Goal: Find specific page/section: Find specific page/section

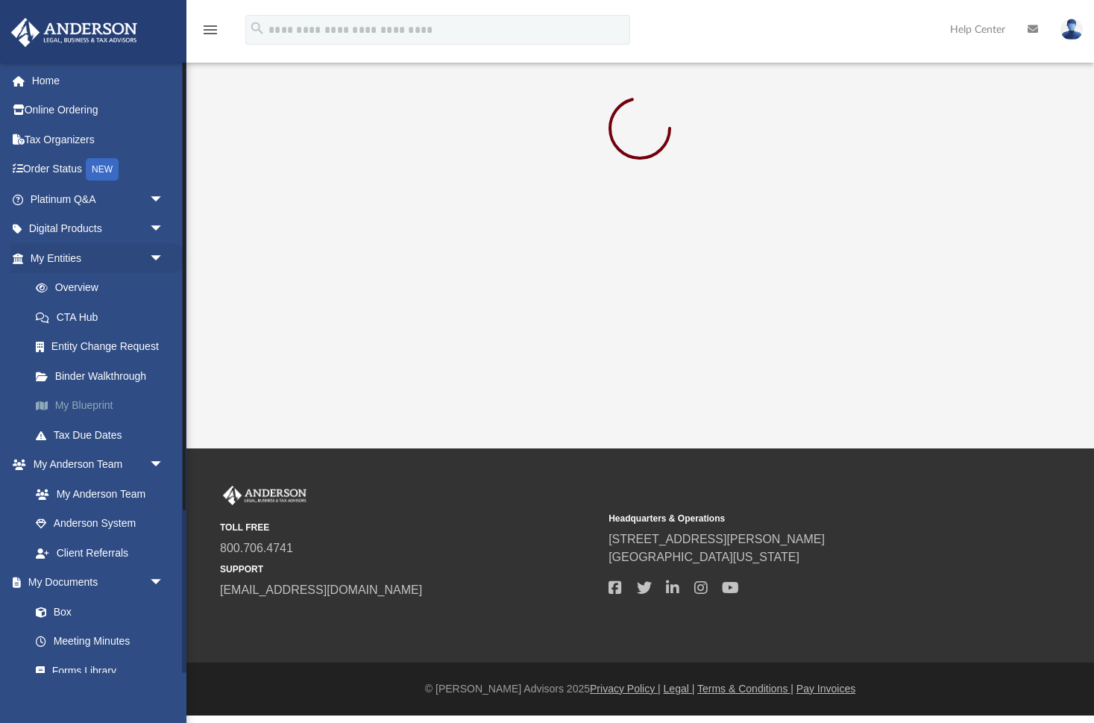
click at [87, 403] on link "My Blueprint" at bounding box center [104, 406] width 166 height 30
click at [73, 577] on link "My Documents arrow_drop_down" at bounding box center [98, 583] width 176 height 30
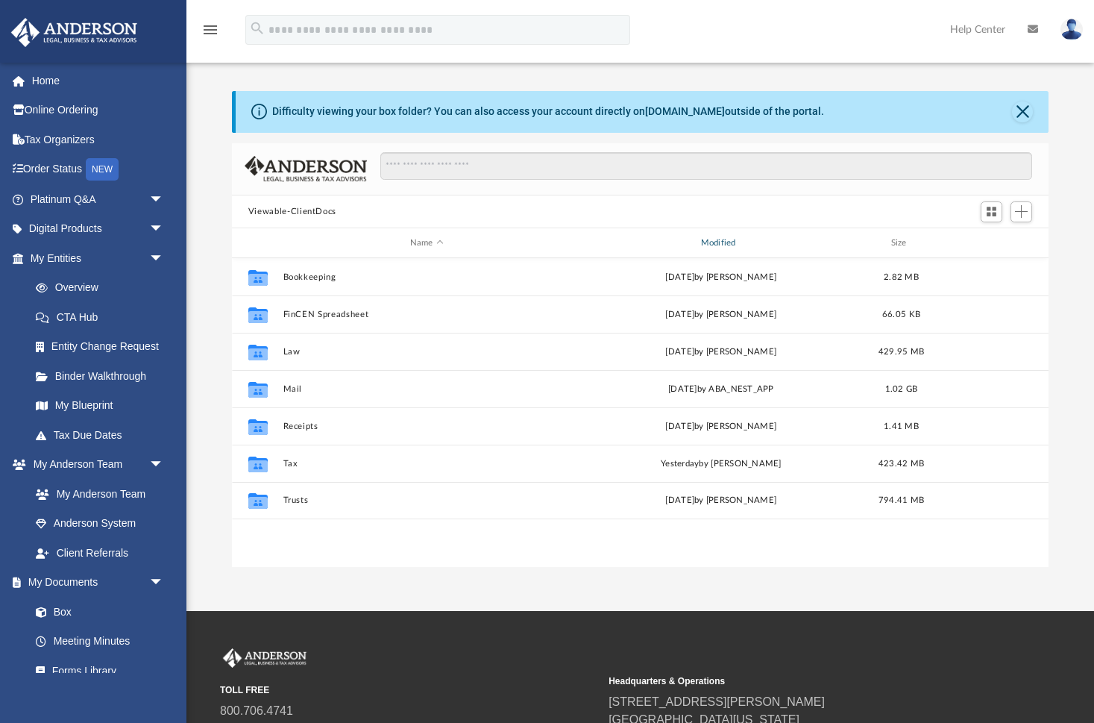
scroll to position [339, 817]
click at [716, 240] on div "Modified" at bounding box center [720, 242] width 288 height 13
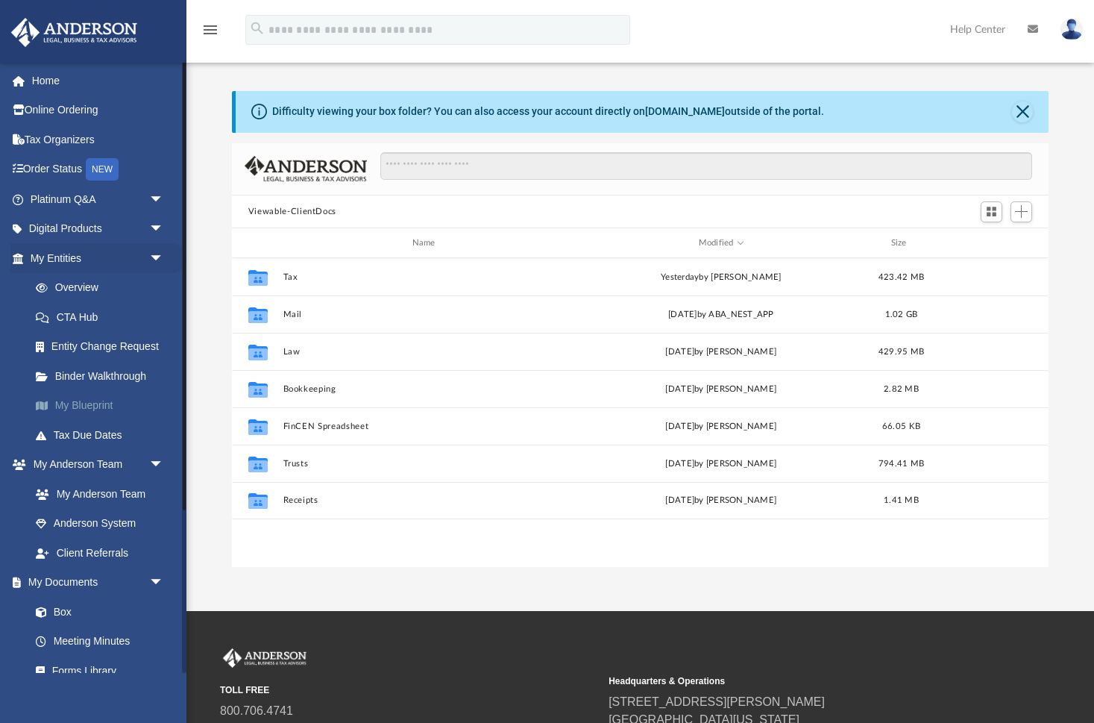
click at [91, 399] on link "My Blueprint" at bounding box center [104, 406] width 166 height 30
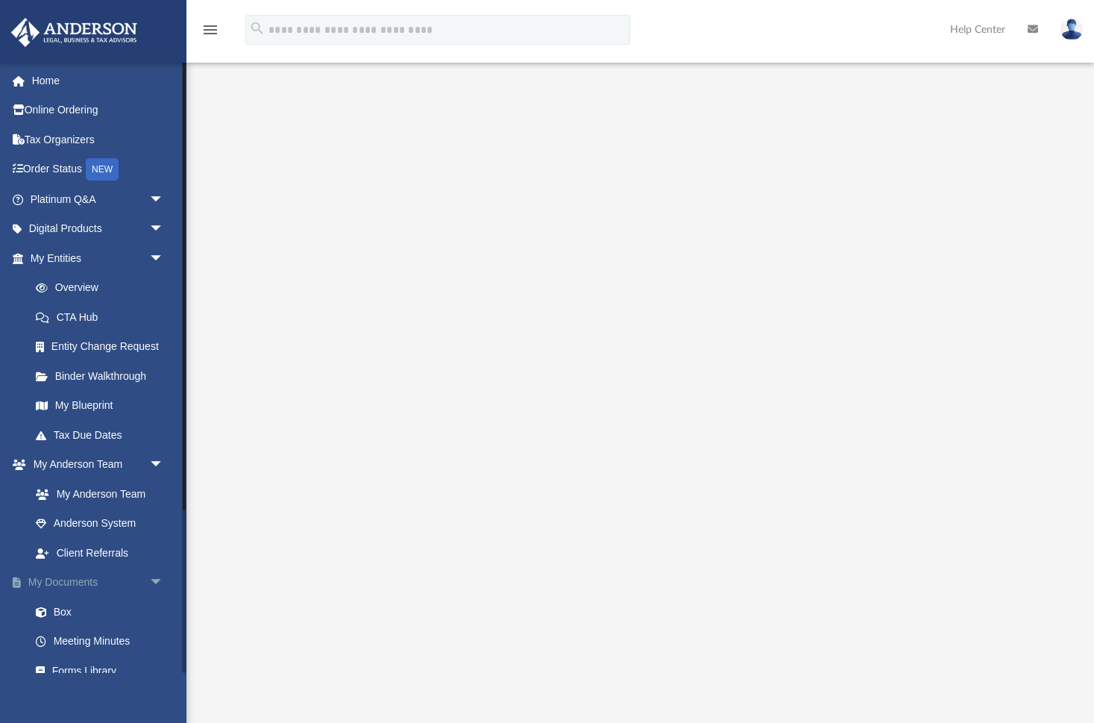
click at [62, 580] on link "My Documents arrow_drop_down" at bounding box center [98, 583] width 176 height 30
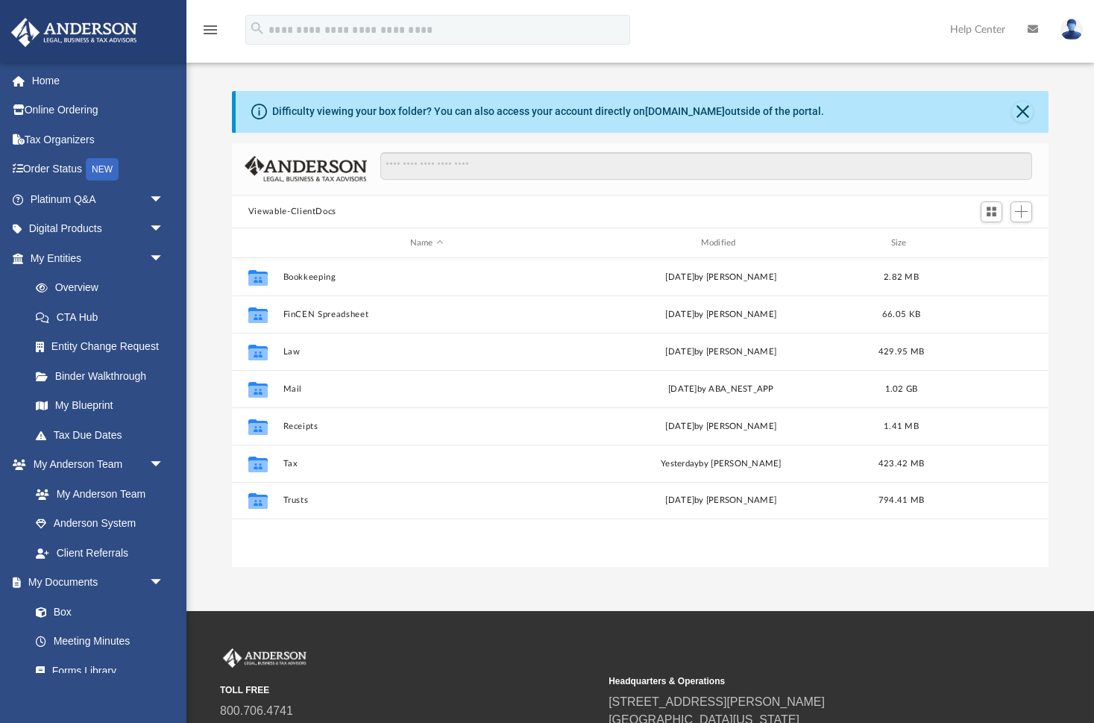
scroll to position [339, 817]
click at [713, 238] on div "Modified" at bounding box center [720, 242] width 288 height 13
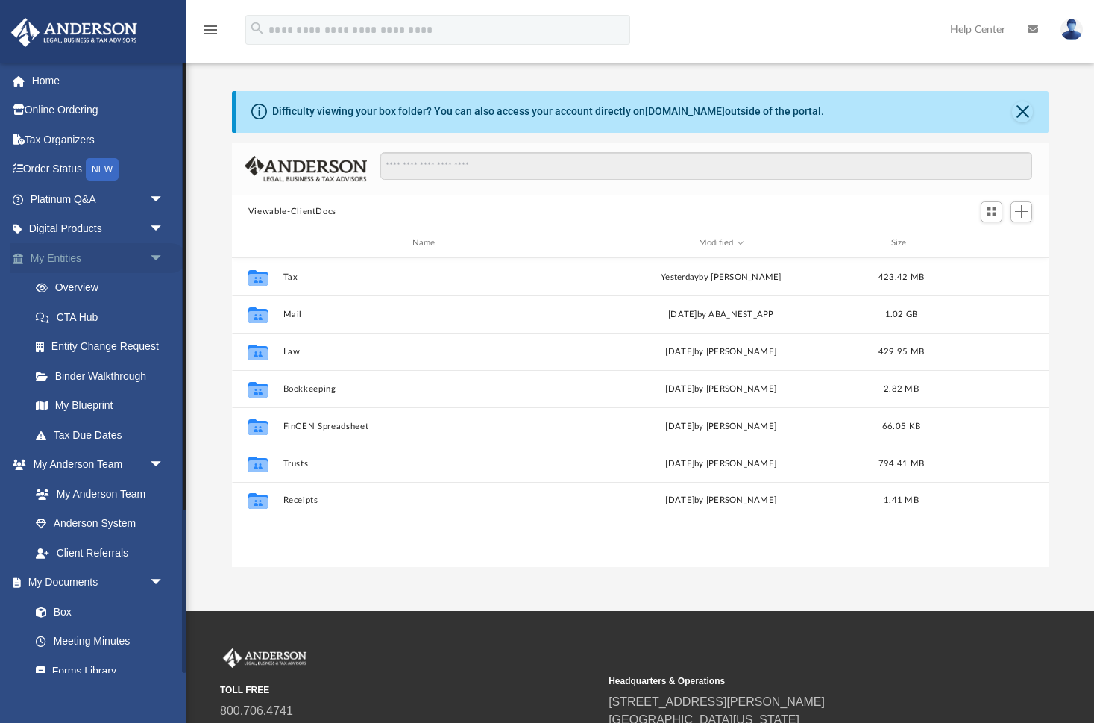
click at [49, 264] on link "My Entities arrow_drop_down" at bounding box center [98, 258] width 176 height 30
click at [60, 252] on link "My Entities arrow_drop_down" at bounding box center [98, 258] width 176 height 30
click at [77, 285] on link "Overview" at bounding box center [104, 288] width 166 height 30
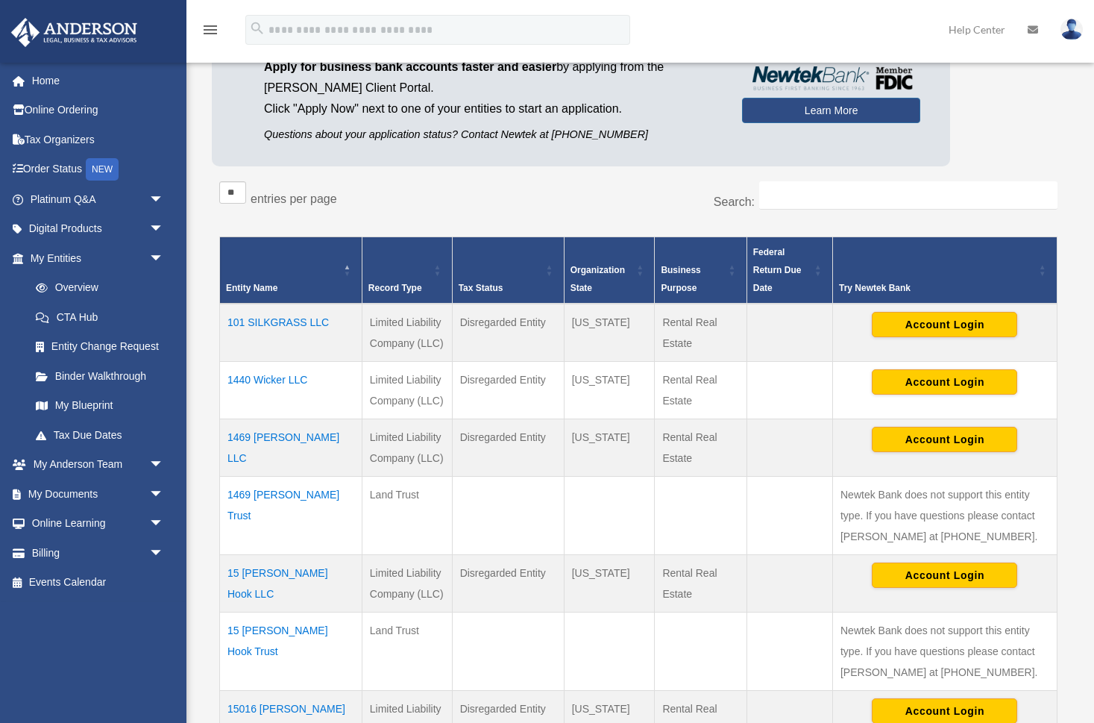
scroll to position [130, 0]
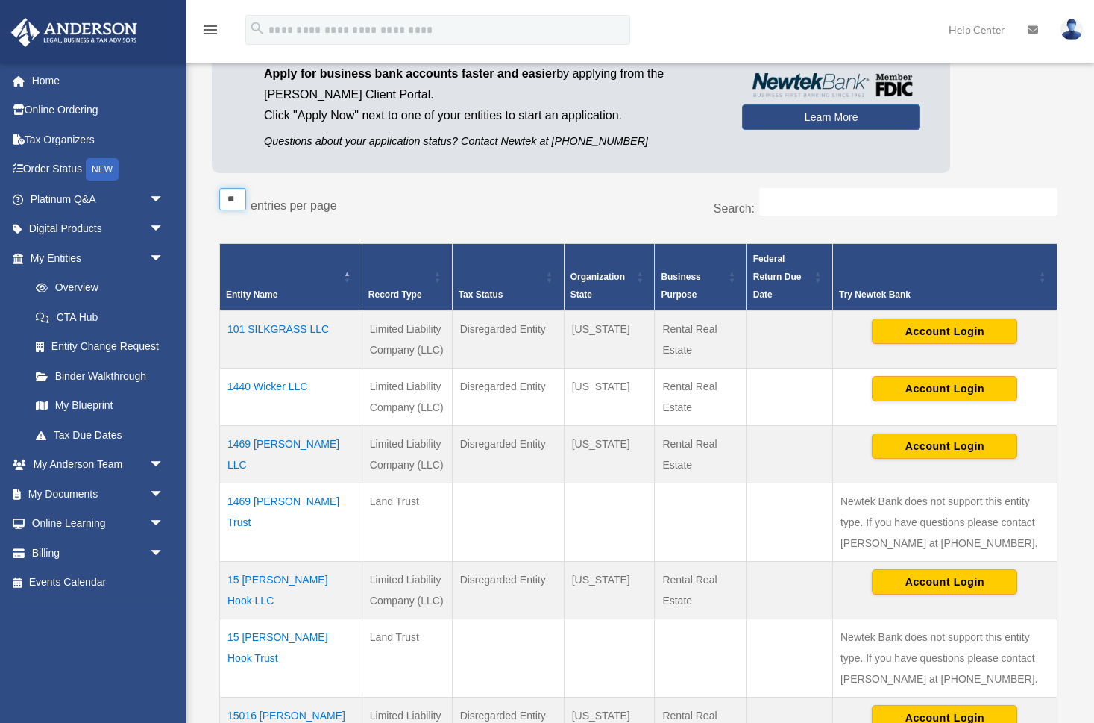
click at [246, 197] on select "** ** ** ***" at bounding box center [232, 199] width 27 height 22
select select "***"
click at [219, 188] on select "** ** ** ***" at bounding box center [232, 199] width 27 height 22
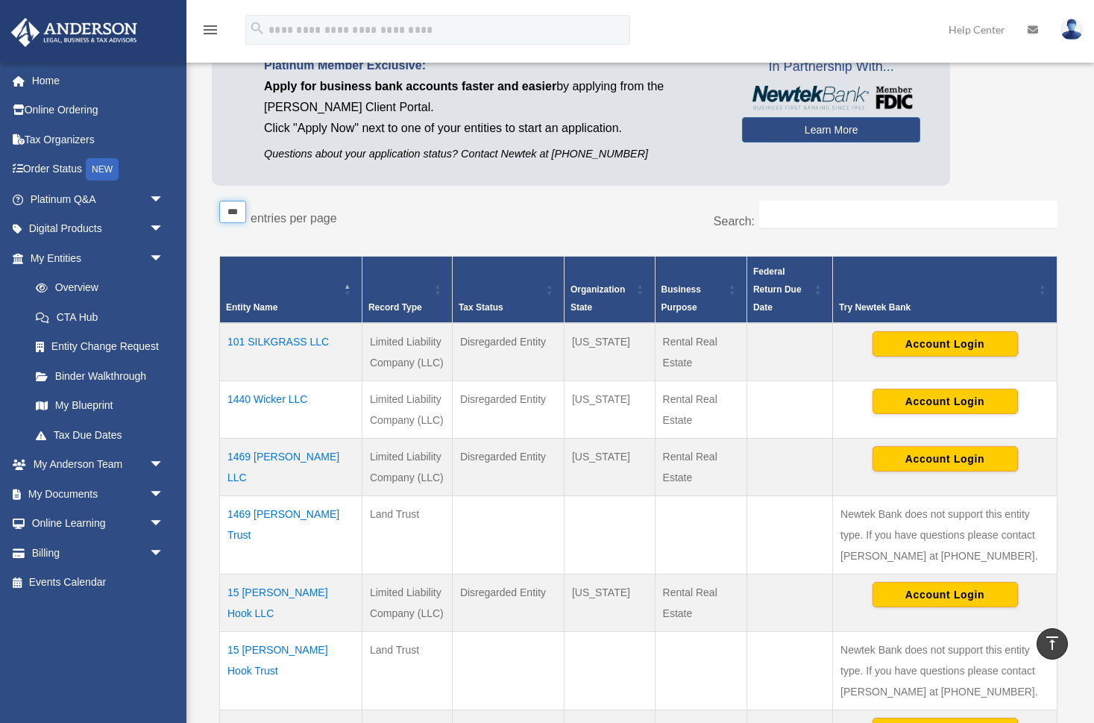
scroll to position [116, 0]
